Goal: Book appointment/travel/reservation

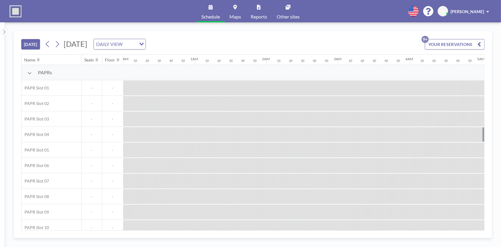
click at [124, 227] on div at bounding box center [129, 228] width 12 height 15
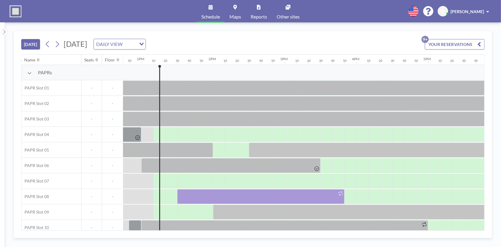
scroll to position [0, 916]
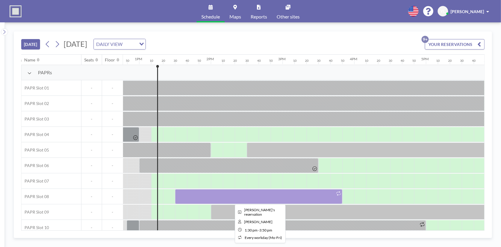
click at [321, 193] on div at bounding box center [258, 196] width 167 height 15
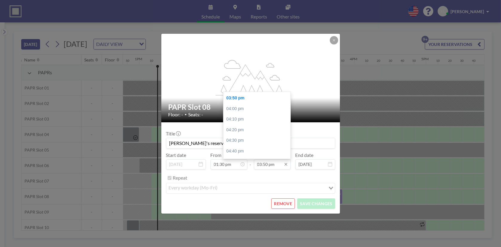
click at [276, 164] on input "03:50 pm" at bounding box center [272, 165] width 37 height 10
click at [253, 143] on div "06:00 pm" at bounding box center [259, 147] width 70 height 11
type input "06:00 pm"
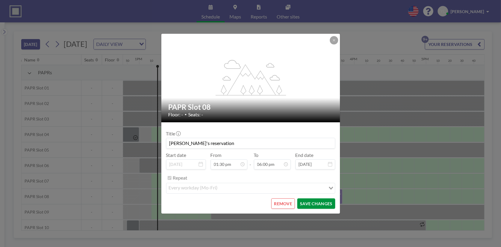
scroll to position [1148, 0]
click at [318, 201] on button "SAVE CHANGES" at bounding box center [316, 204] width 38 height 10
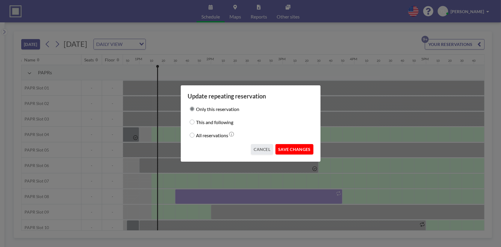
click at [302, 152] on button "SAVE CHANGES" at bounding box center [295, 149] width 38 height 10
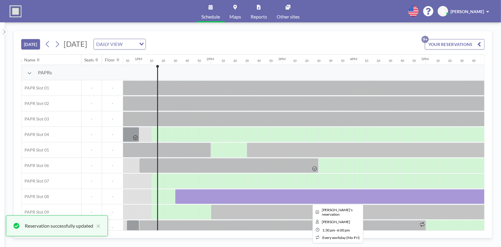
click at [180, 195] on div at bounding box center [336, 196] width 323 height 15
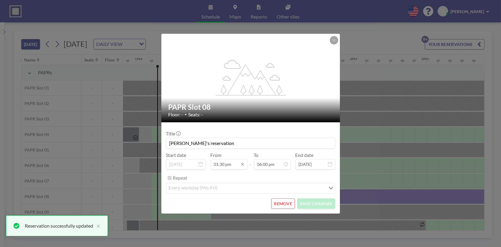
scroll to position [10, 0]
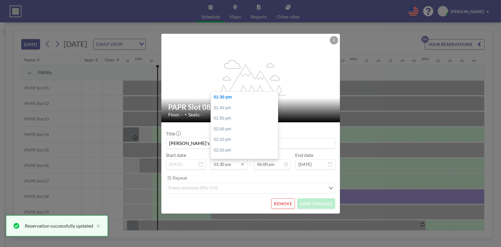
click at [229, 163] on input "01:30 pm" at bounding box center [229, 165] width 37 height 10
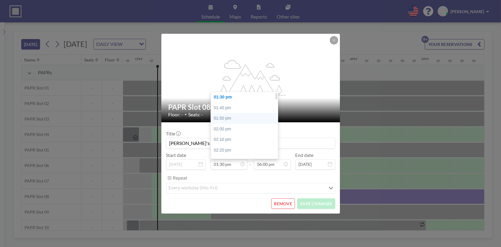
scroll to position [0, 0]
click at [229, 95] on div "01:20 pm" at bounding box center [246, 97] width 70 height 11
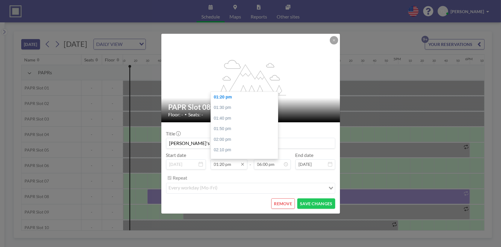
click at [229, 163] on input "01:20 pm" at bounding box center [229, 165] width 37 height 10
click at [233, 104] on div "01:30 pm" at bounding box center [246, 108] width 70 height 11
type input "01:30 pm"
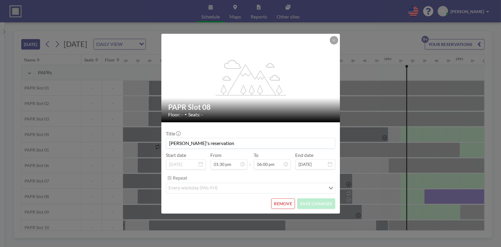
scroll to position [0, 956]
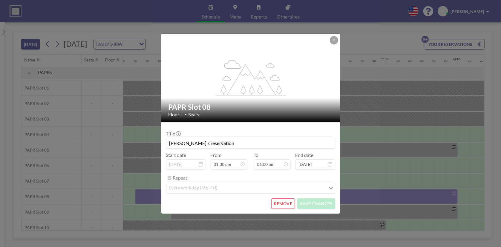
click at [332, 41] on icon at bounding box center [334, 41] width 4 height 4
